Goal: Task Accomplishment & Management: Use online tool/utility

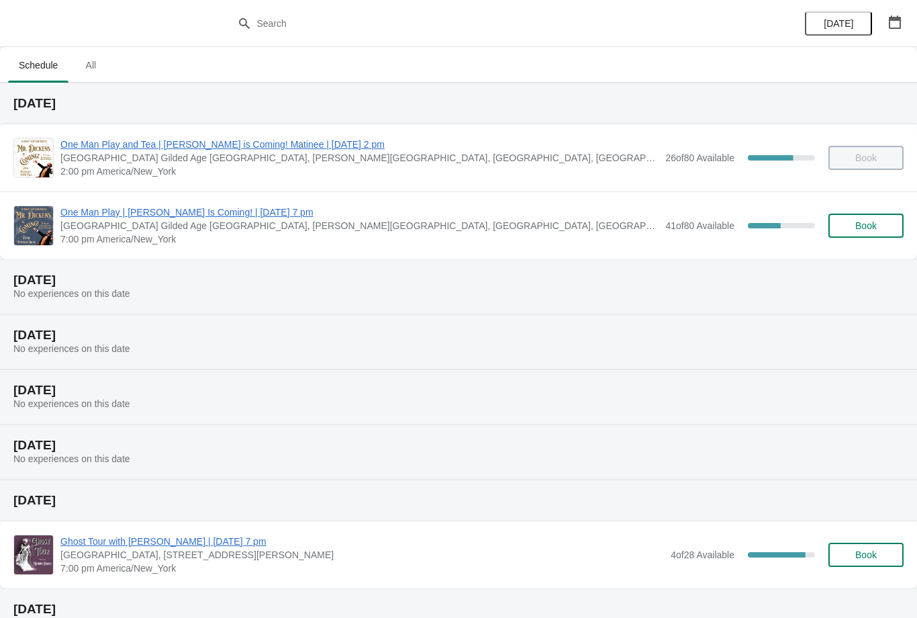
click at [222, 217] on span "One Man Play | [PERSON_NAME] Is Coming! | [DATE] 7 pm" at bounding box center [359, 211] width 598 height 13
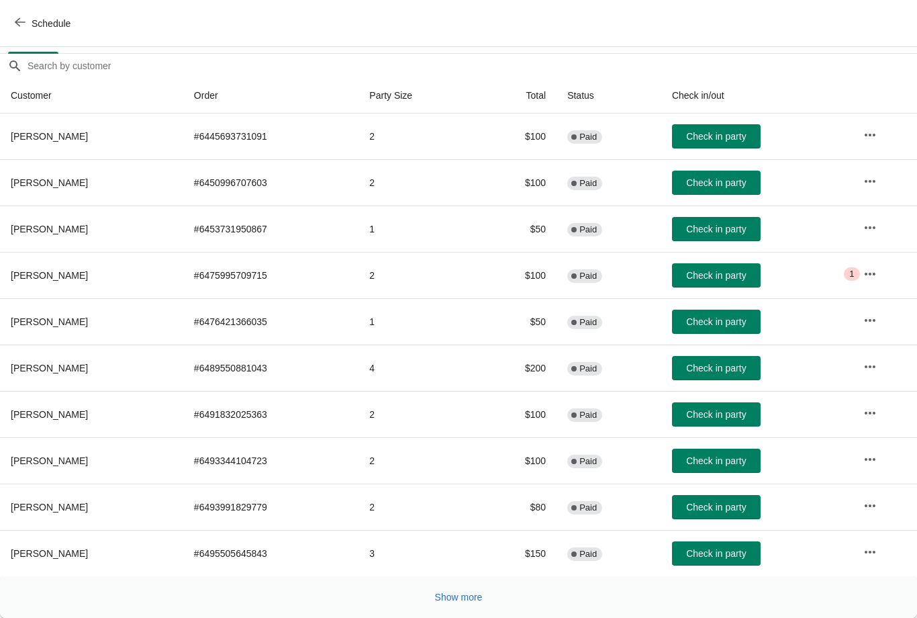
scroll to position [109, 0]
click at [457, 606] on button "Show more" at bounding box center [459, 597] width 58 height 24
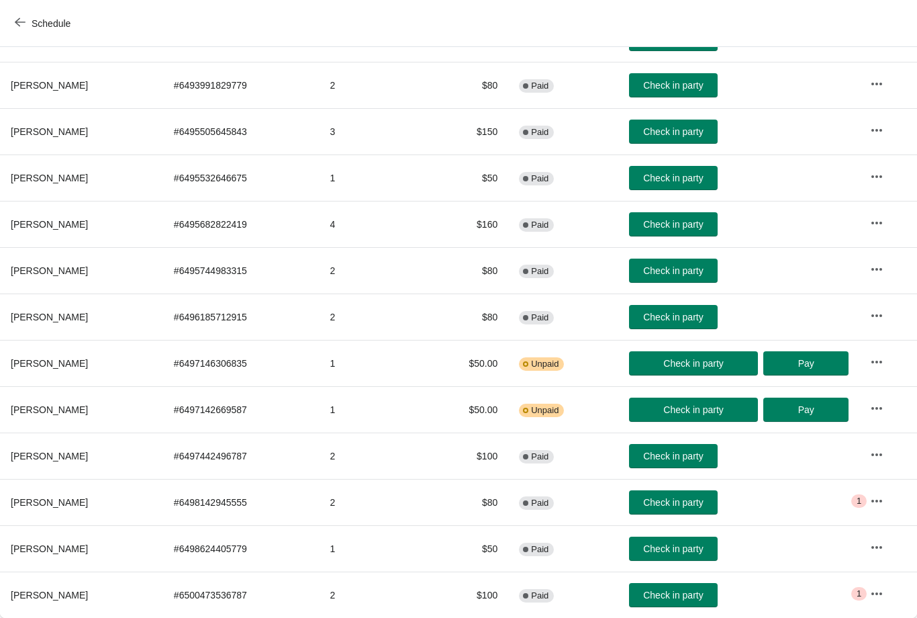
scroll to position [531, 0]
click at [698, 497] on span "Check in party" at bounding box center [673, 502] width 60 height 11
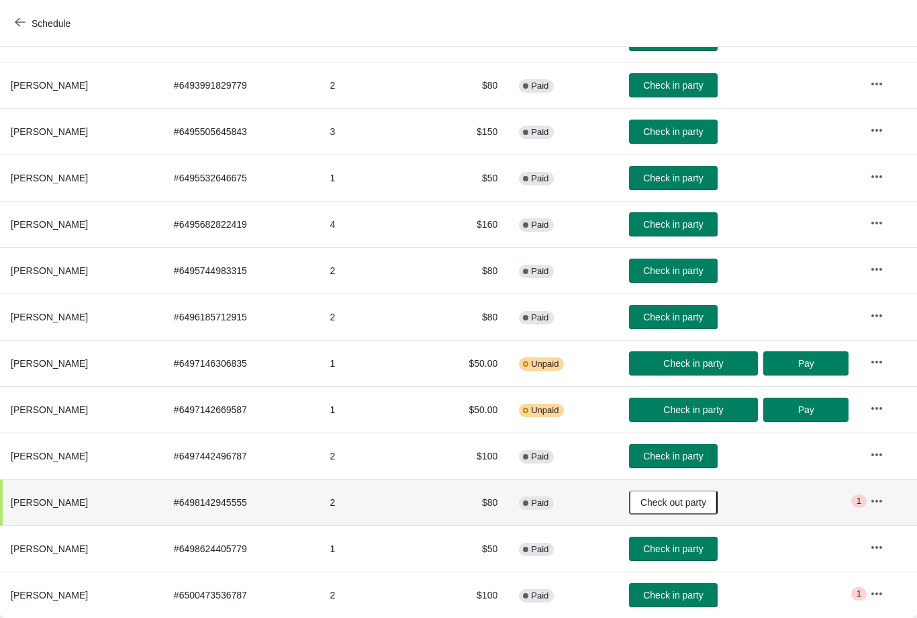
click at [700, 226] on span "Check in party" at bounding box center [673, 224] width 60 height 11
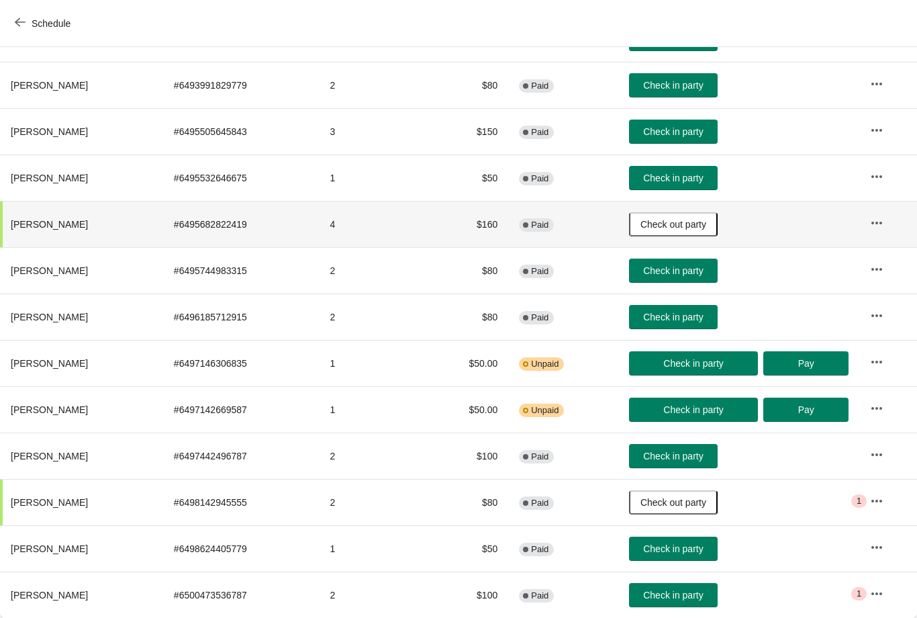
click at [703, 267] on span "Check in party" at bounding box center [673, 270] width 60 height 11
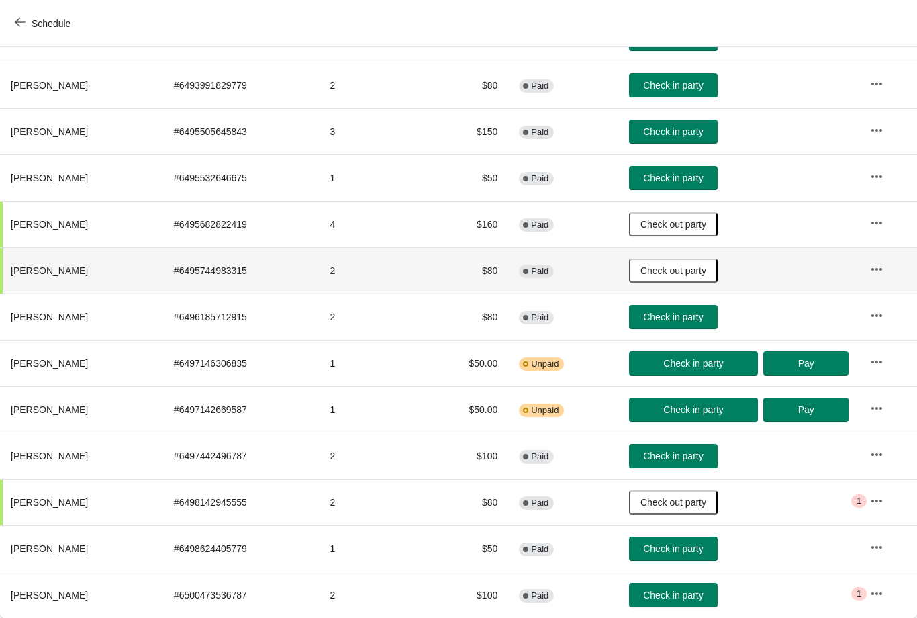
click at [699, 135] on span "Check in party" at bounding box center [673, 131] width 60 height 11
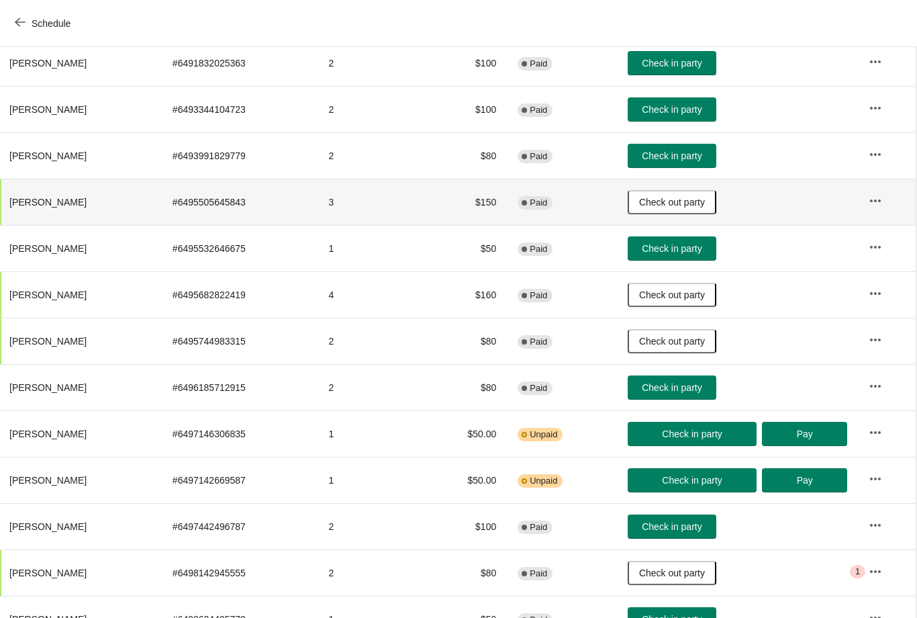
scroll to position [461, 1]
click at [702, 246] on span "Check in party" at bounding box center [672, 248] width 60 height 11
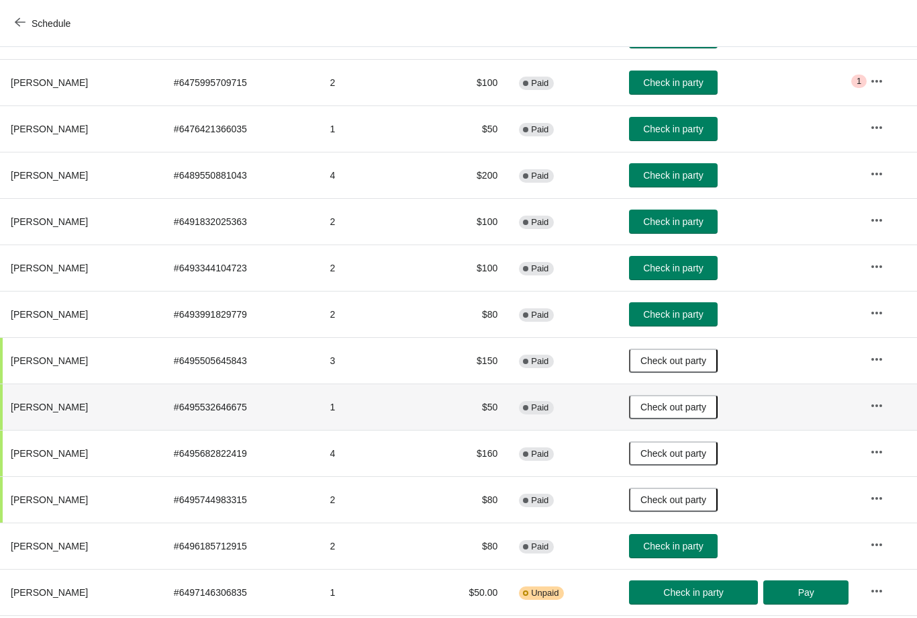
scroll to position [301, 0]
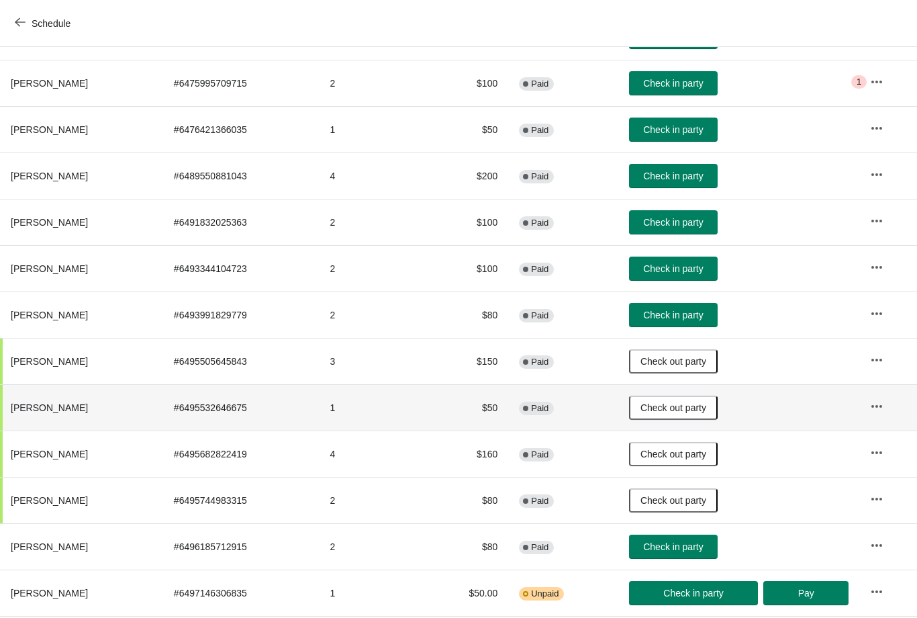
click at [703, 178] on span "Check in party" at bounding box center [673, 176] width 60 height 11
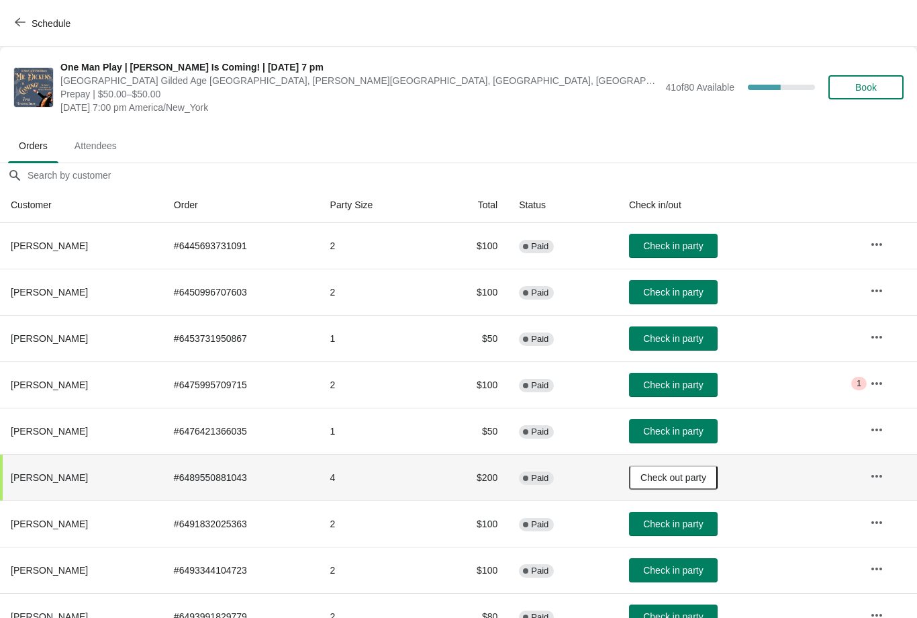
scroll to position [0, 0]
click at [877, 387] on icon "button" at bounding box center [876, 383] width 13 height 13
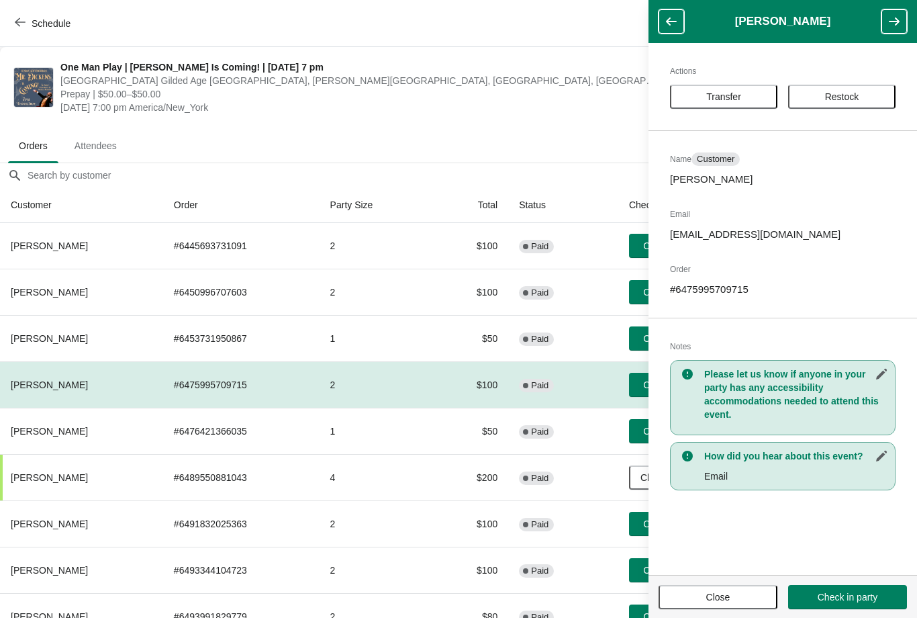
click at [480, 500] on td "$100" at bounding box center [467, 523] width 83 height 46
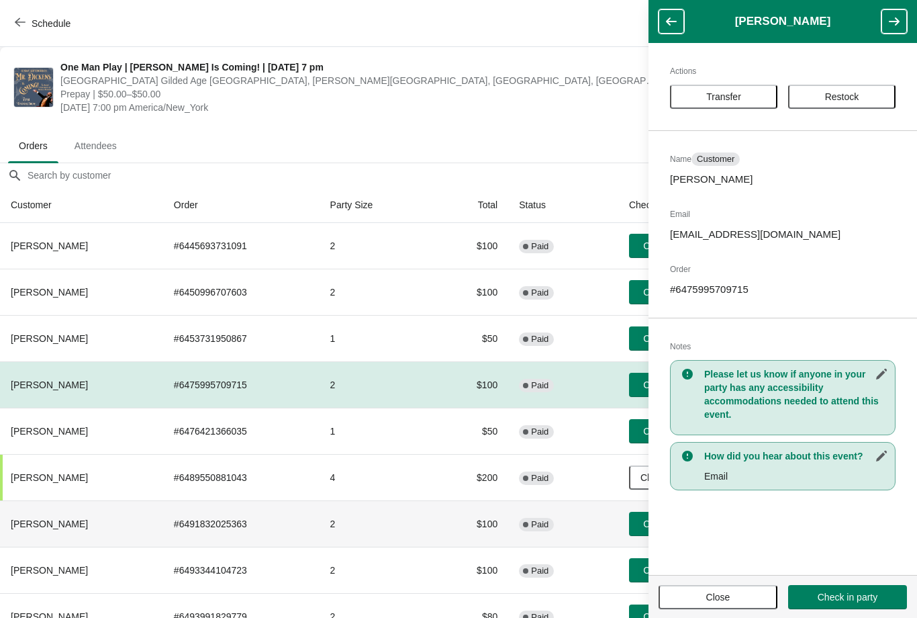
click at [729, 593] on span "Close" at bounding box center [718, 596] width 24 height 11
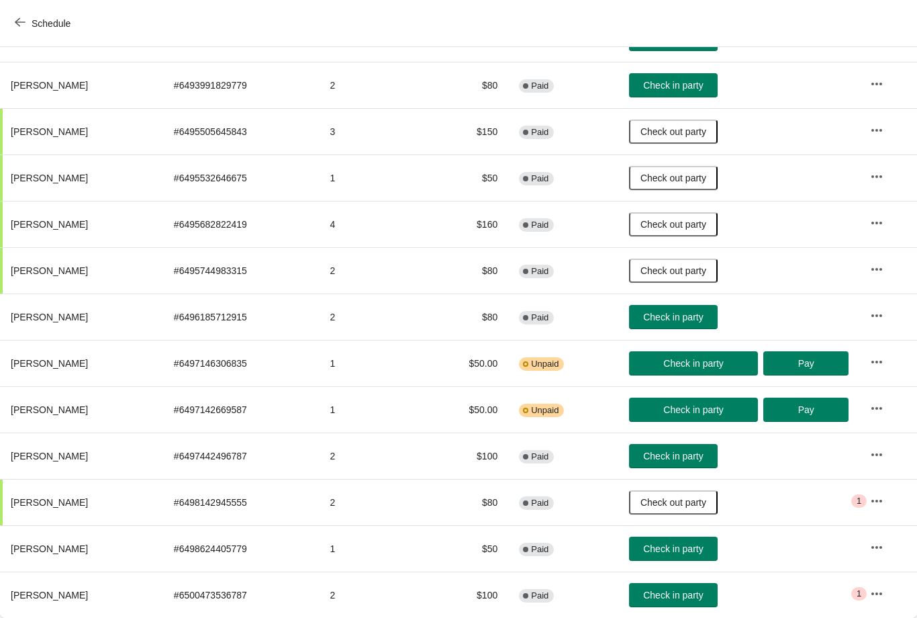
scroll to position [531, 0]
click at [881, 508] on button "button" at bounding box center [877, 501] width 24 height 24
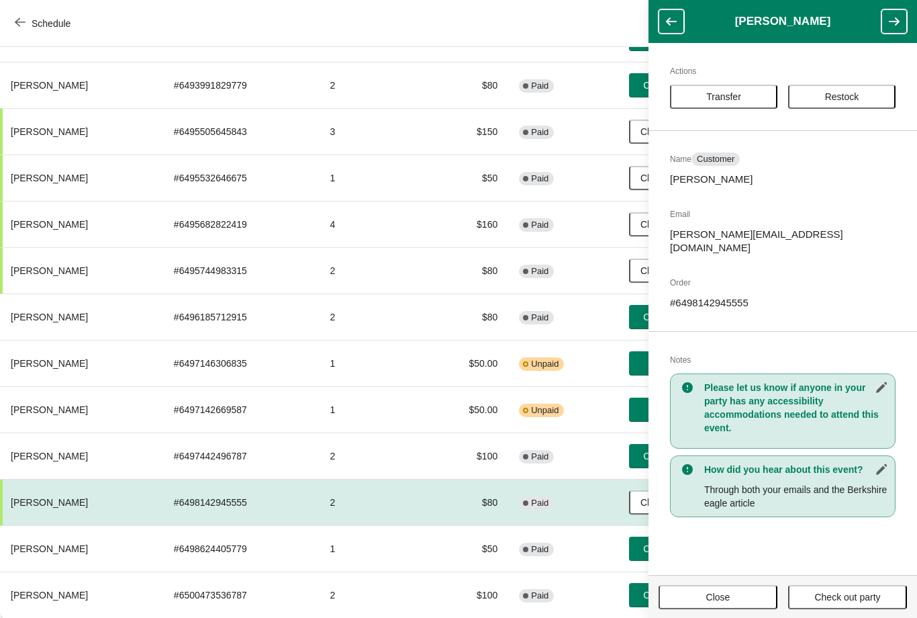
click at [728, 599] on span "Close" at bounding box center [718, 596] width 24 height 11
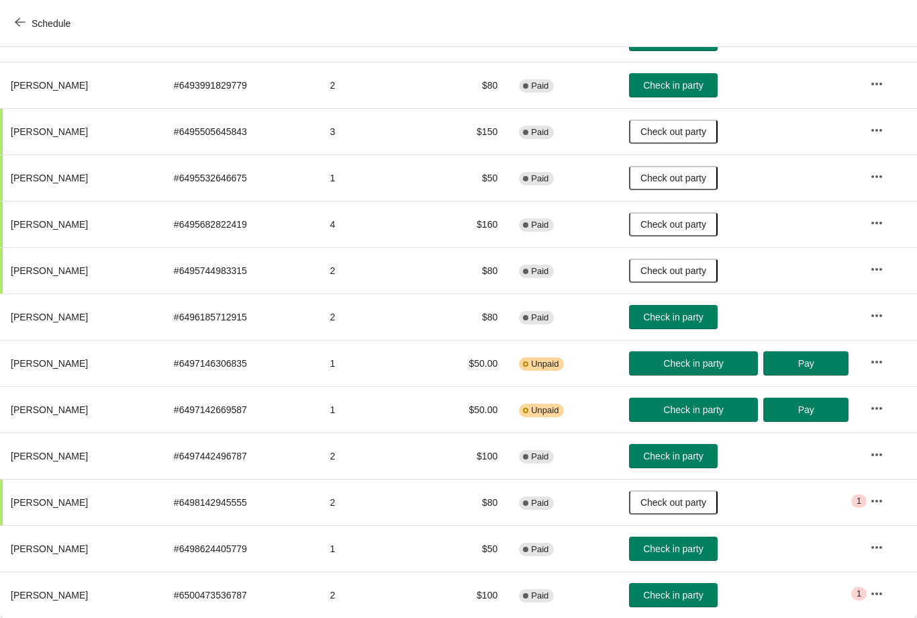
click at [881, 593] on icon "button" at bounding box center [876, 593] width 11 height 3
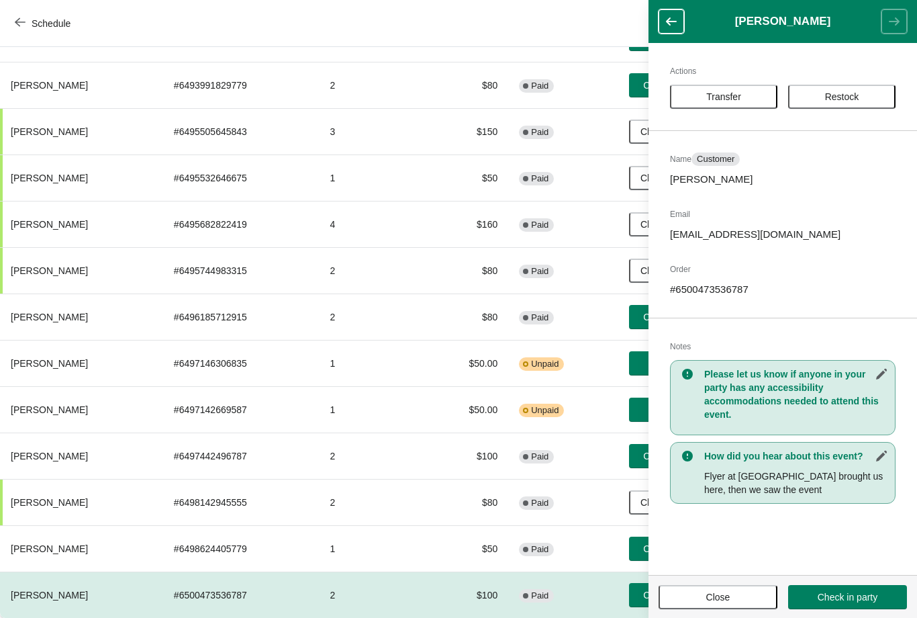
click at [746, 595] on span "Close" at bounding box center [718, 596] width 95 height 11
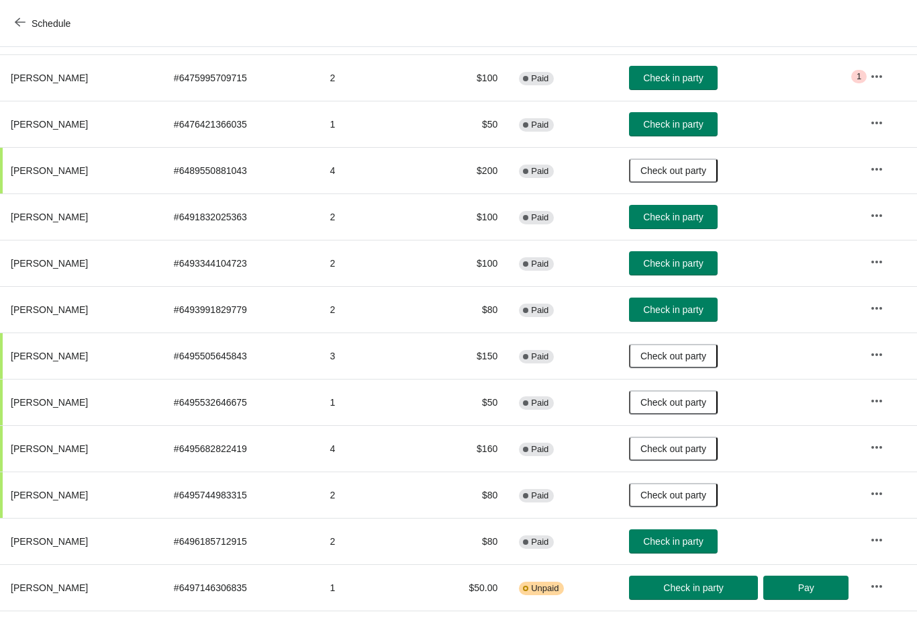
scroll to position [307, 0]
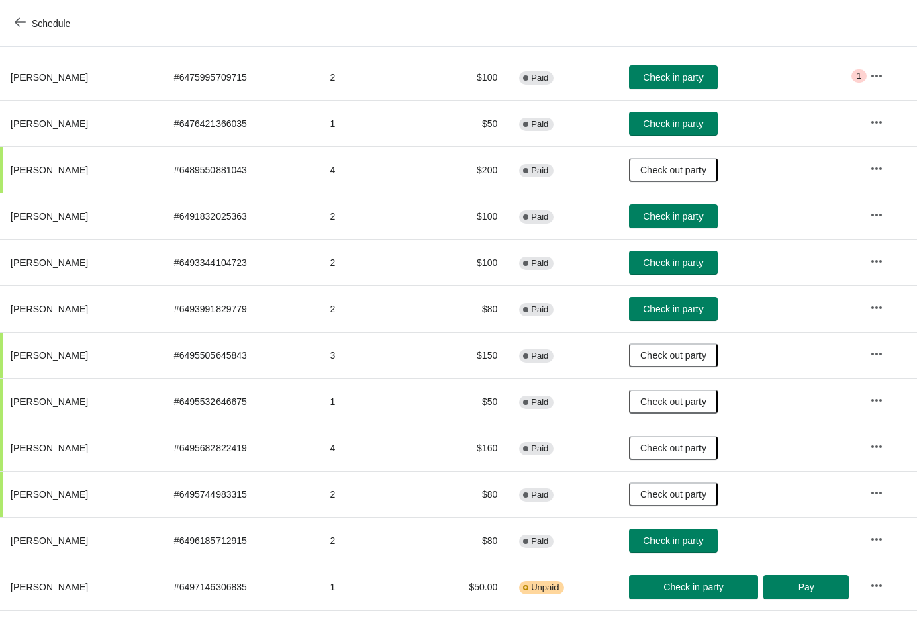
click at [703, 306] on span "Check in party" at bounding box center [673, 308] width 60 height 11
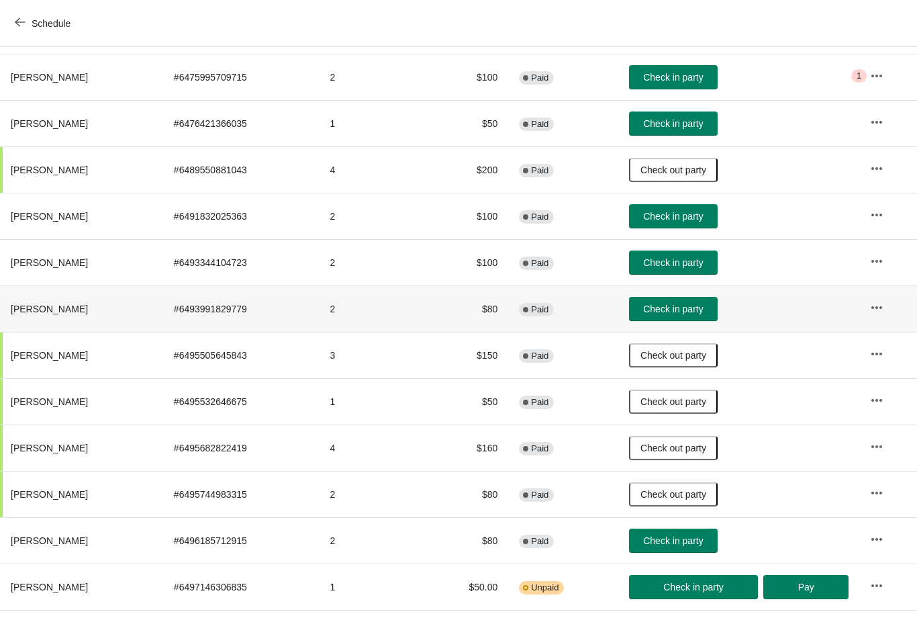
click at [703, 312] on span "Check in party" at bounding box center [673, 308] width 60 height 11
click at [707, 304] on span "Check in party" at bounding box center [673, 308] width 67 height 11
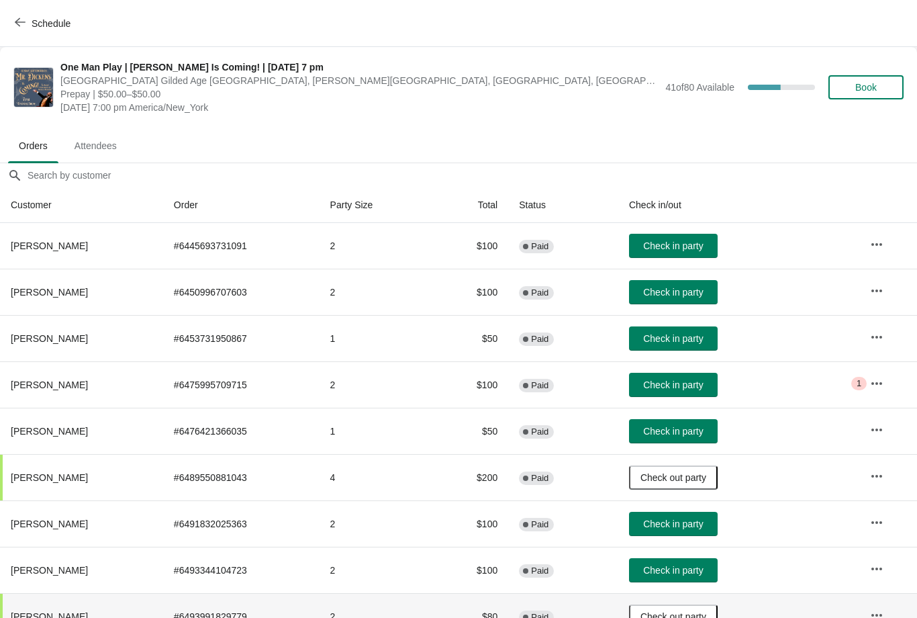
scroll to position [0, 0]
click at [698, 346] on button "Check in party" at bounding box center [673, 338] width 89 height 24
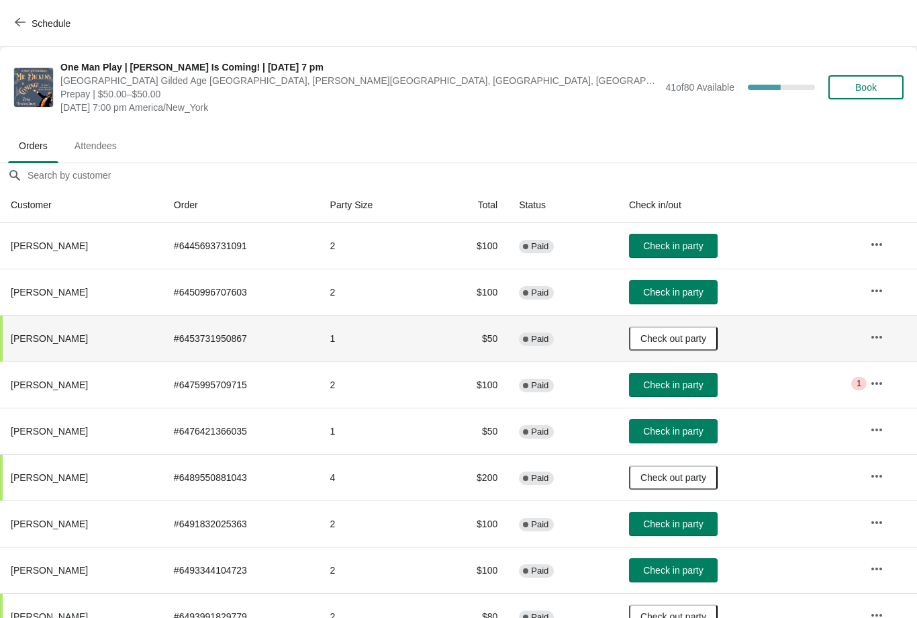
click at [687, 426] on span "Check in party" at bounding box center [673, 431] width 60 height 11
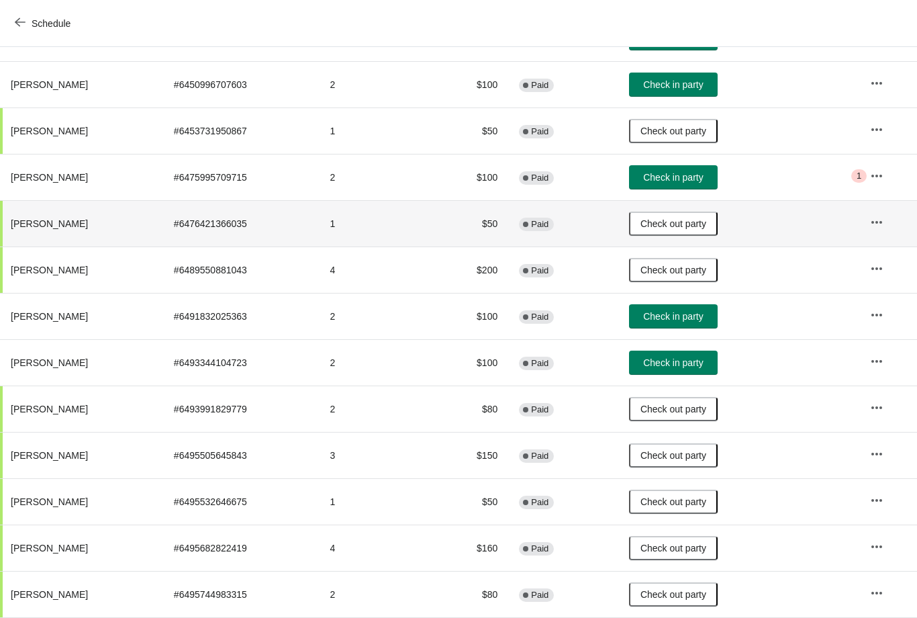
scroll to position [206, 0]
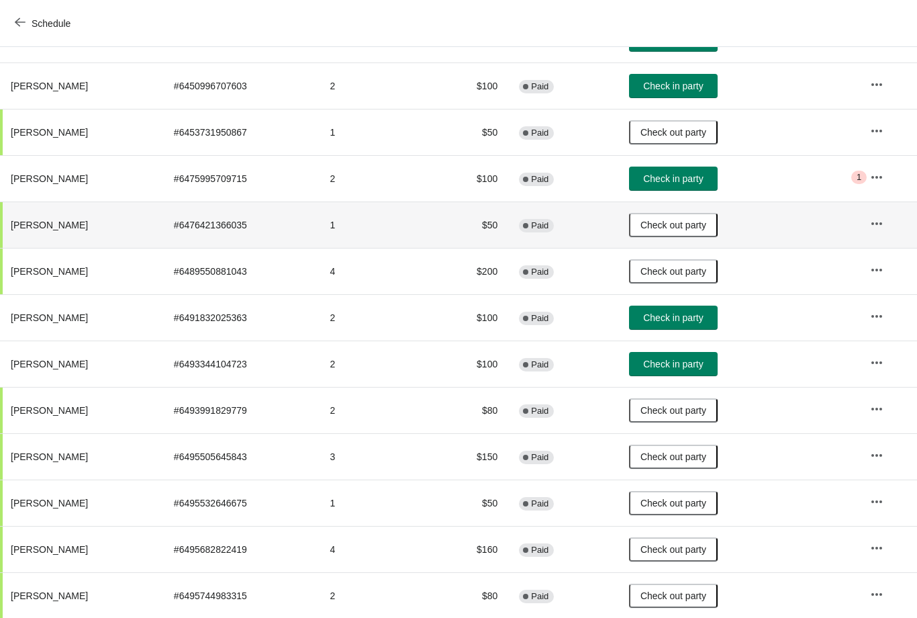
click at [696, 365] on span "Check in party" at bounding box center [673, 364] width 60 height 11
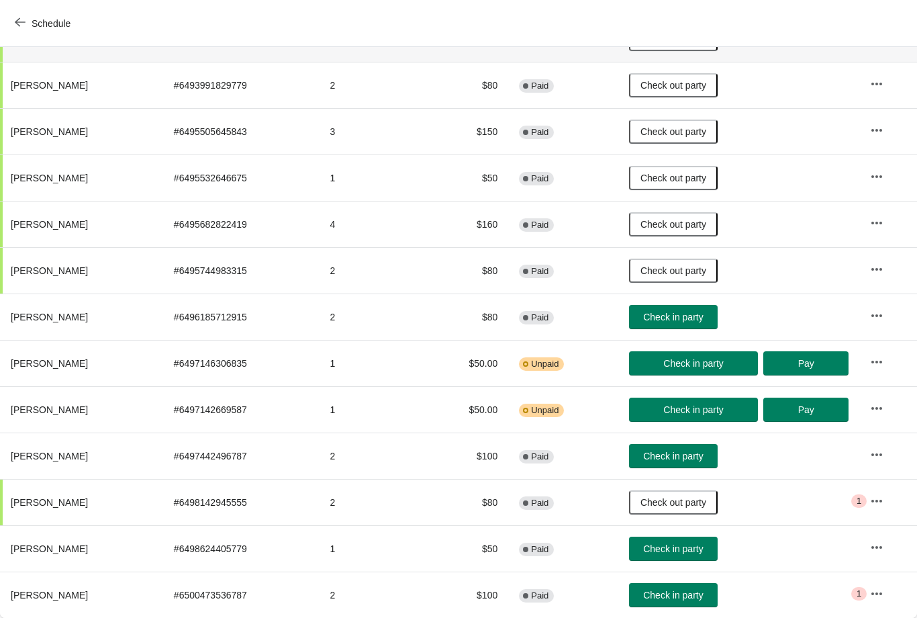
scroll to position [531, 0]
click at [694, 467] on button "Check in party" at bounding box center [673, 456] width 89 height 24
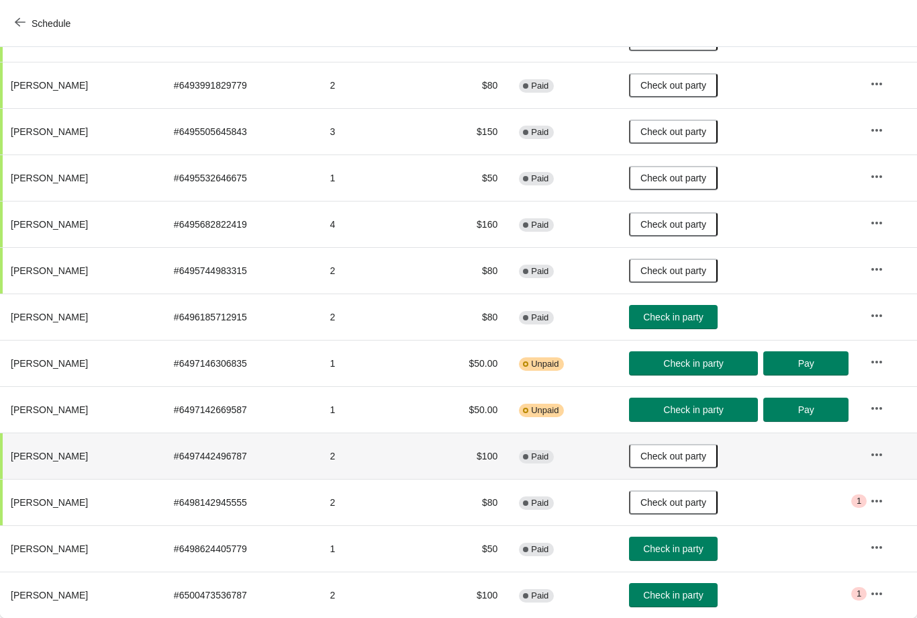
click at [684, 403] on button "Check in party" at bounding box center [693, 409] width 129 height 24
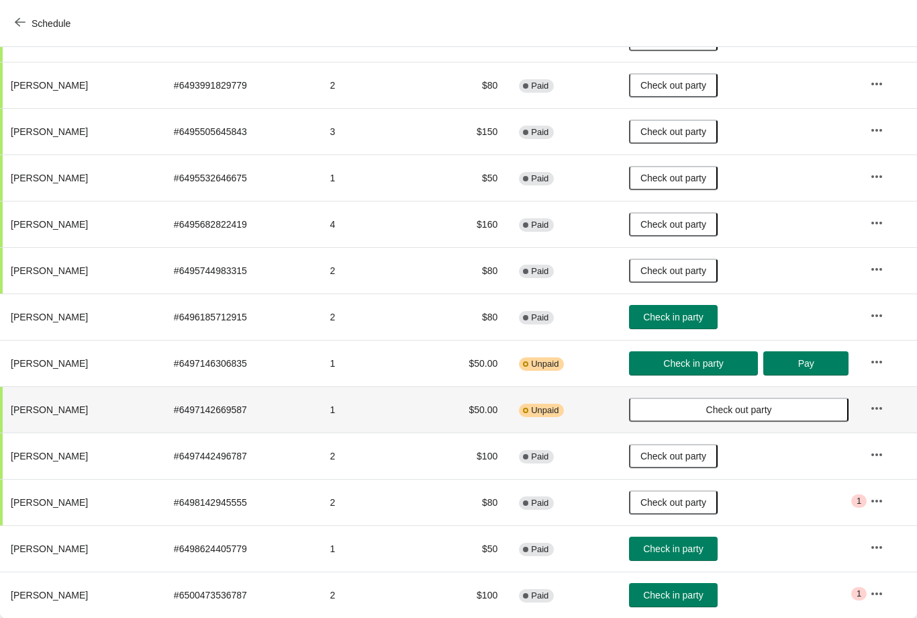
click at [692, 361] on span "Check in party" at bounding box center [693, 363] width 60 height 11
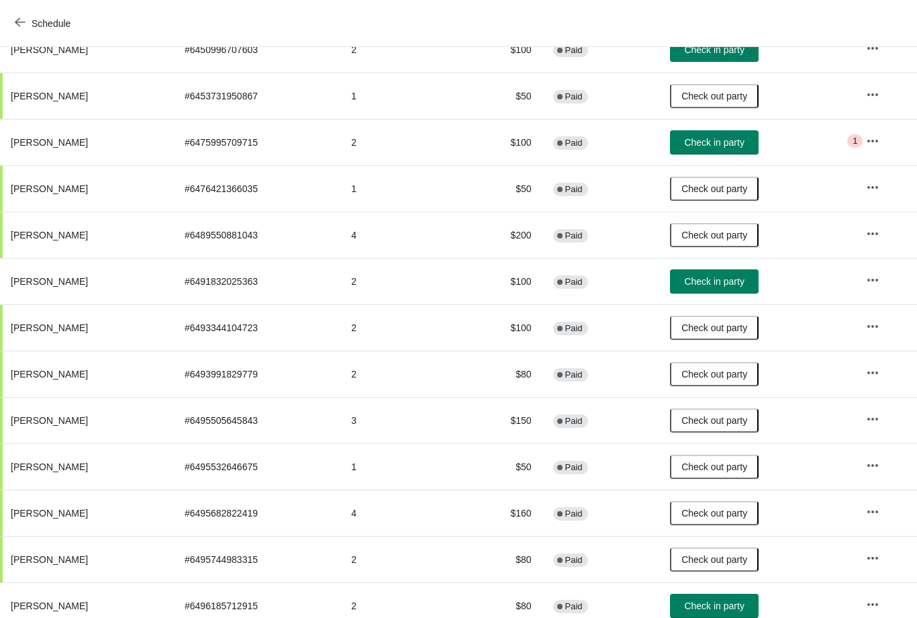
scroll to position [242, 0]
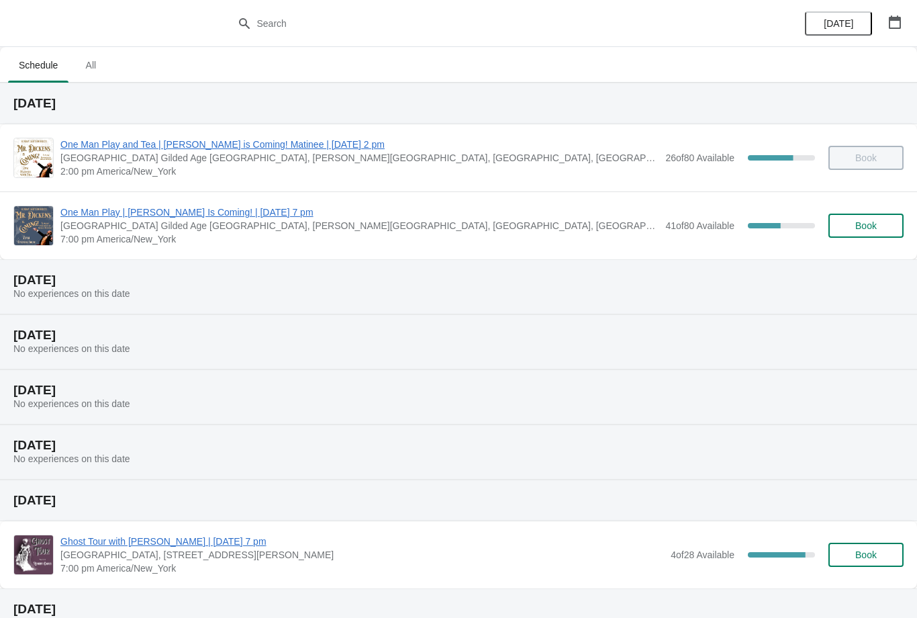
click at [179, 216] on span "One Man Play | [PERSON_NAME] Is Coming! | [DATE] 7 pm" at bounding box center [359, 211] width 598 height 13
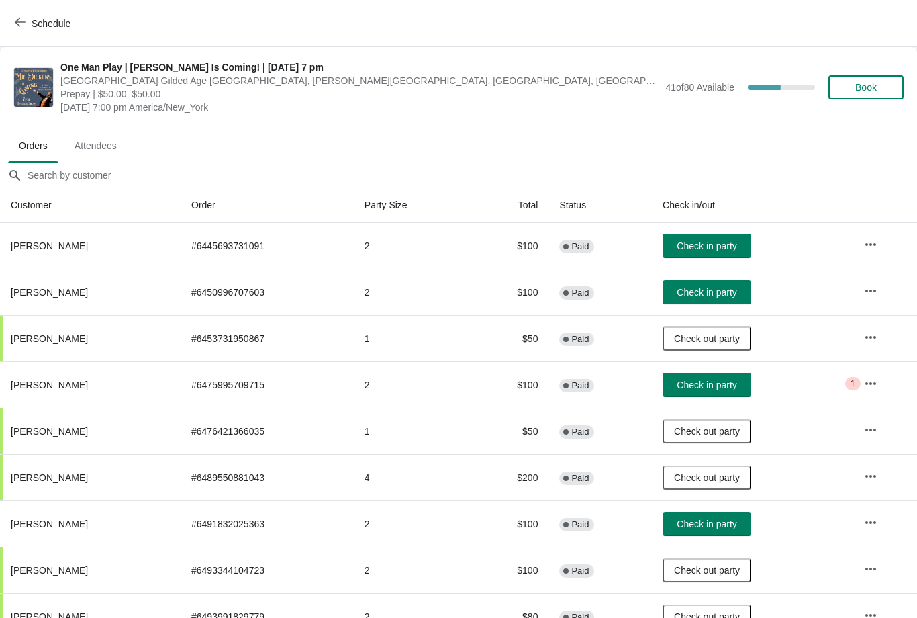
click at [715, 295] on span "Check in party" at bounding box center [707, 292] width 60 height 11
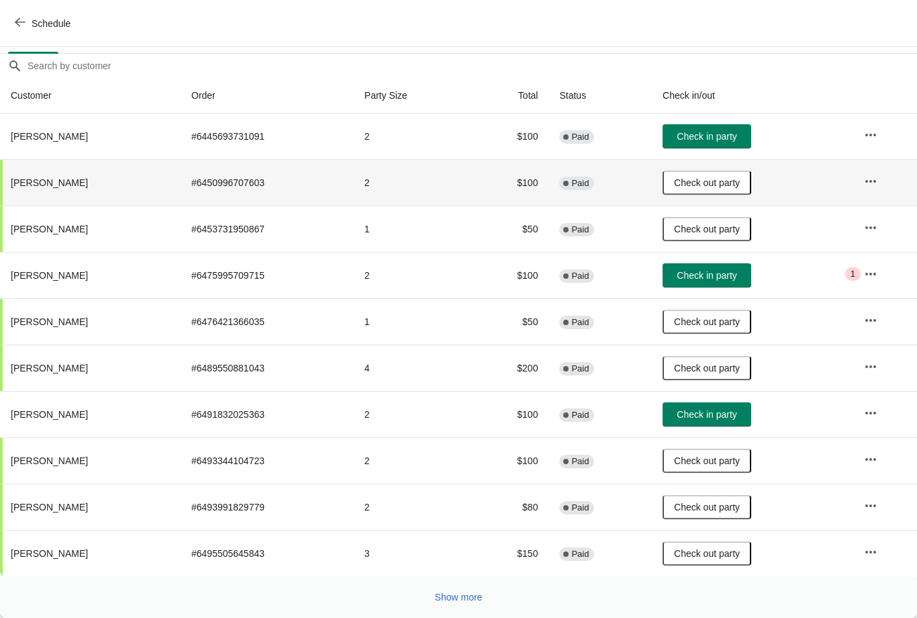
scroll to position [109, 0]
click at [455, 607] on button "Show more" at bounding box center [459, 597] width 58 height 24
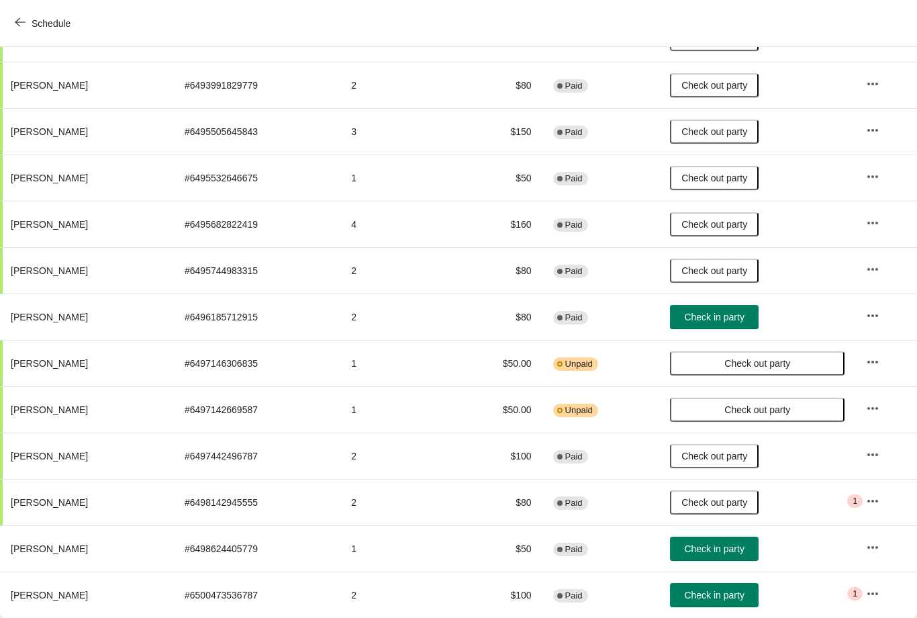
scroll to position [531, 0]
click at [736, 591] on span "Check in party" at bounding box center [714, 594] width 60 height 11
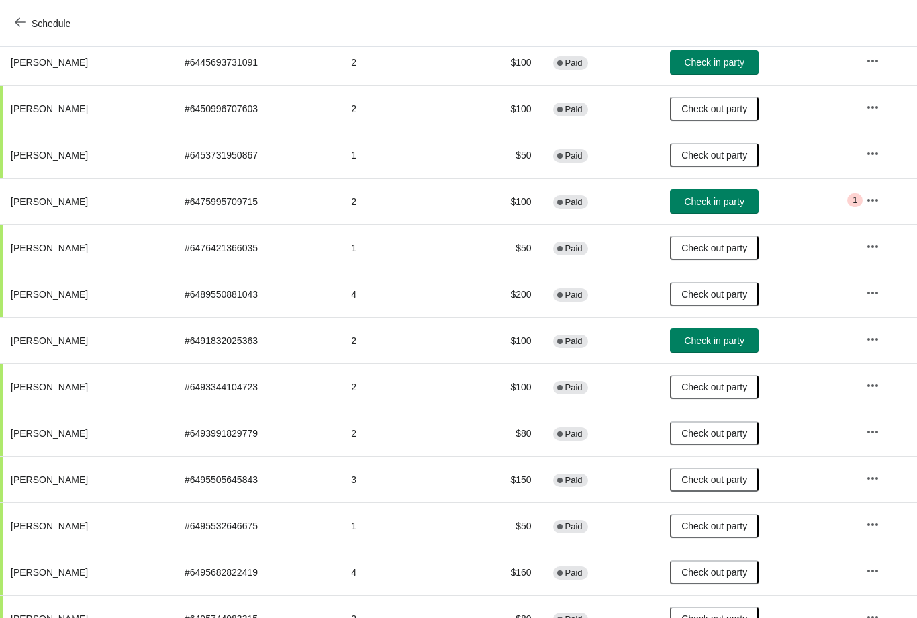
scroll to position [181, 0]
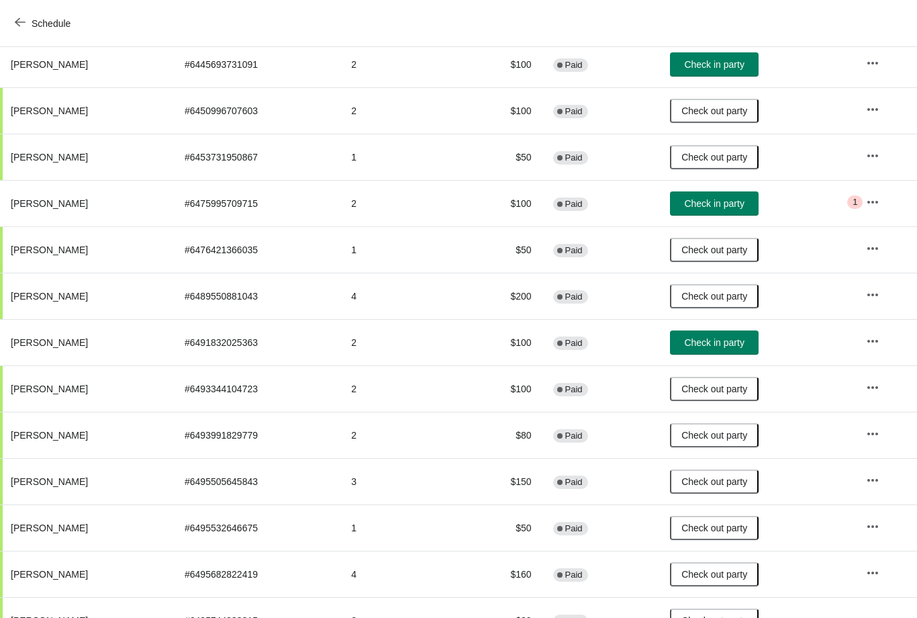
click at [752, 334] on button "Check in party" at bounding box center [714, 342] width 89 height 24
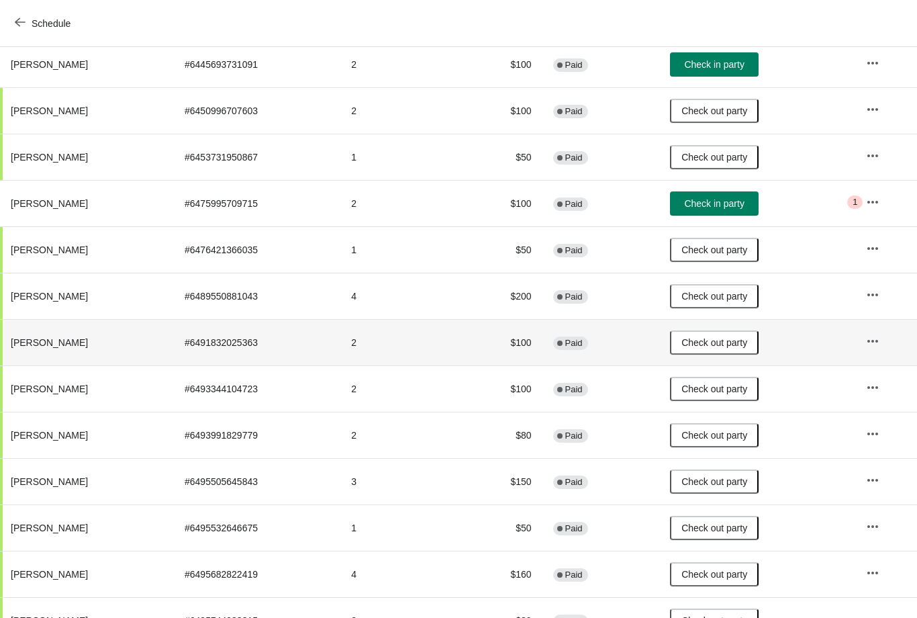
click at [747, 343] on span "Check out party" at bounding box center [714, 342] width 66 height 11
click at [755, 332] on button "Check in party" at bounding box center [714, 342] width 89 height 24
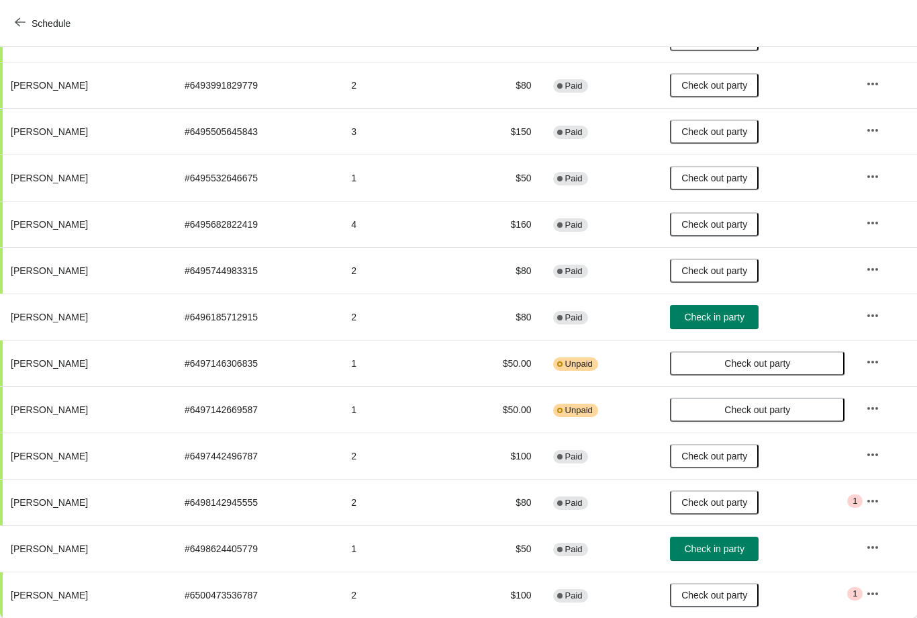
scroll to position [531, 0]
click at [728, 322] on span "Check in party" at bounding box center [714, 317] width 60 height 11
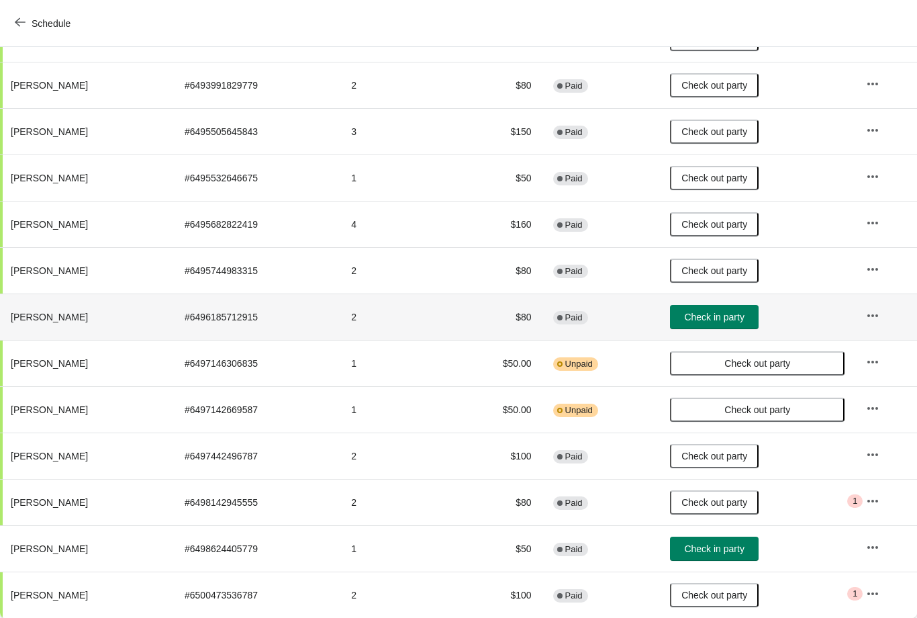
click at [744, 544] on span "Check in party" at bounding box center [714, 548] width 60 height 11
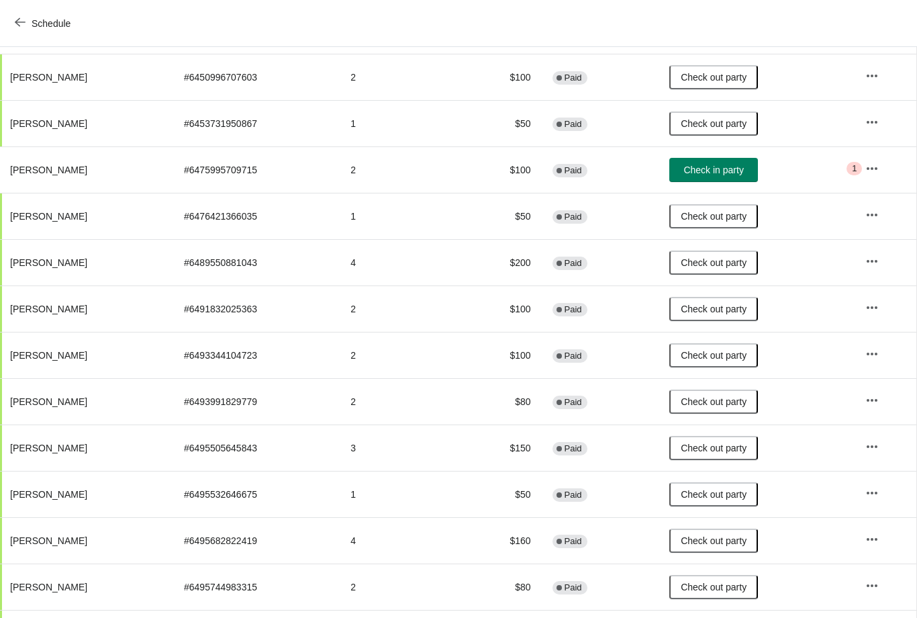
scroll to position [216, 1]
click at [876, 176] on button "button" at bounding box center [872, 167] width 24 height 24
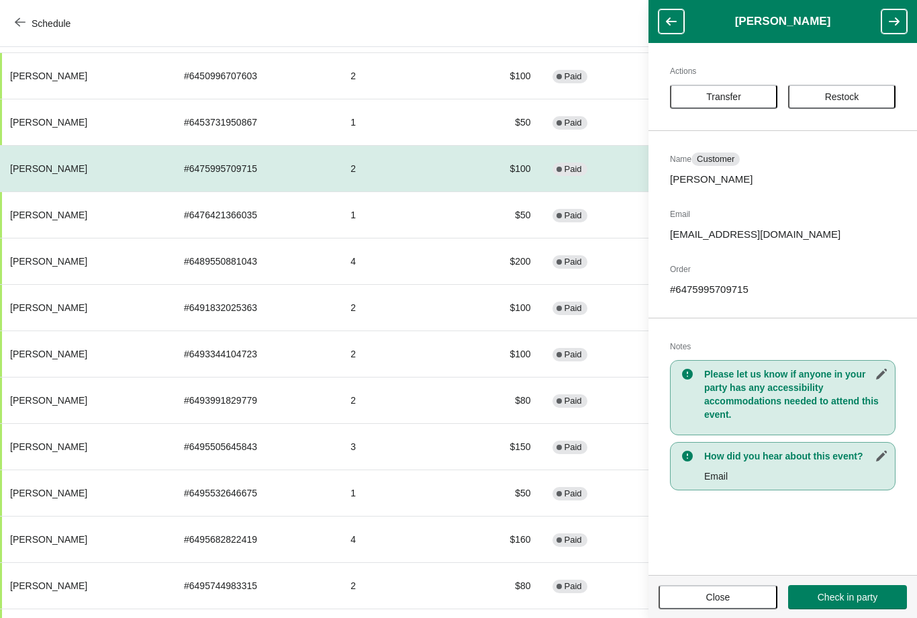
click at [717, 597] on span "Close" at bounding box center [718, 596] width 24 height 11
